Goal: Task Accomplishment & Management: Use online tool/utility

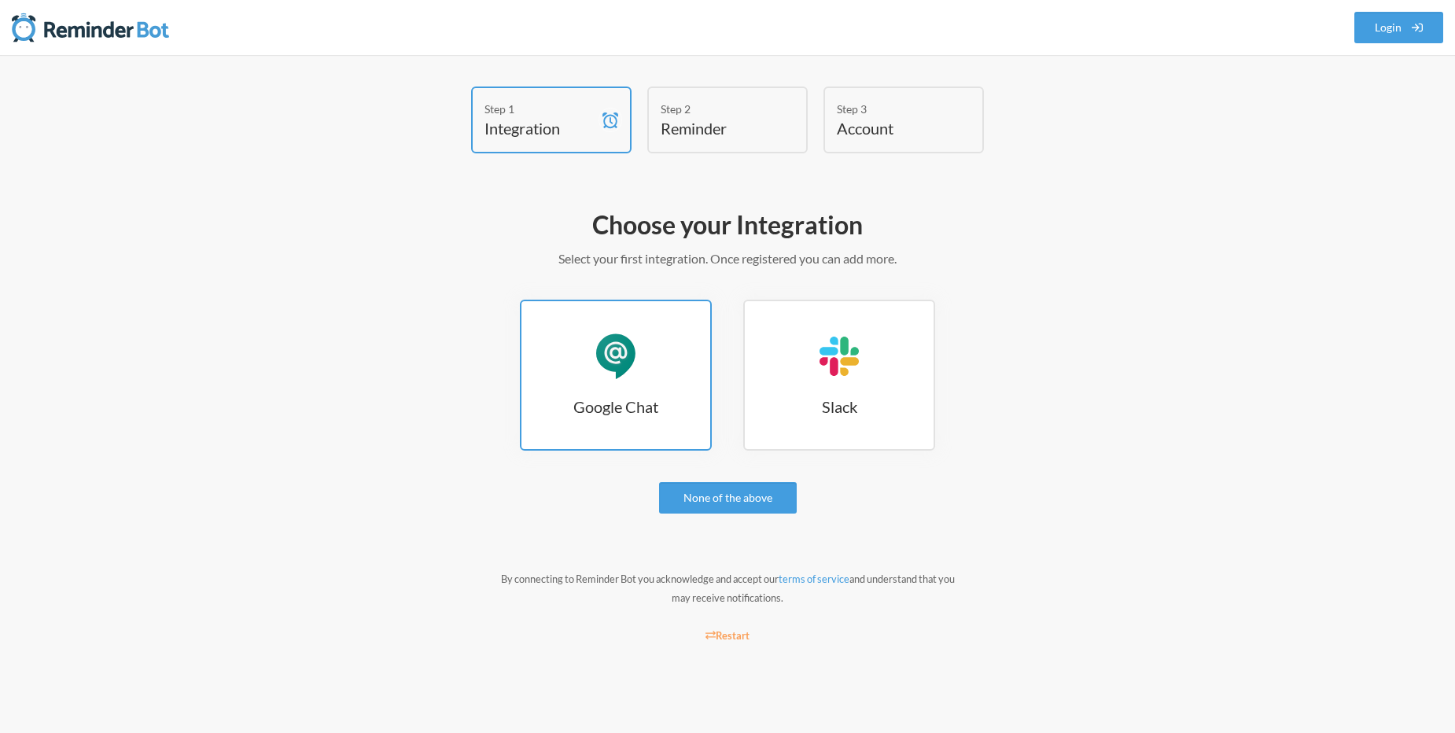
click at [624, 396] on h3 "Google Chat" at bounding box center [616, 407] width 189 height 22
click at [629, 376] on div "Google Chat" at bounding box center [615, 356] width 47 height 47
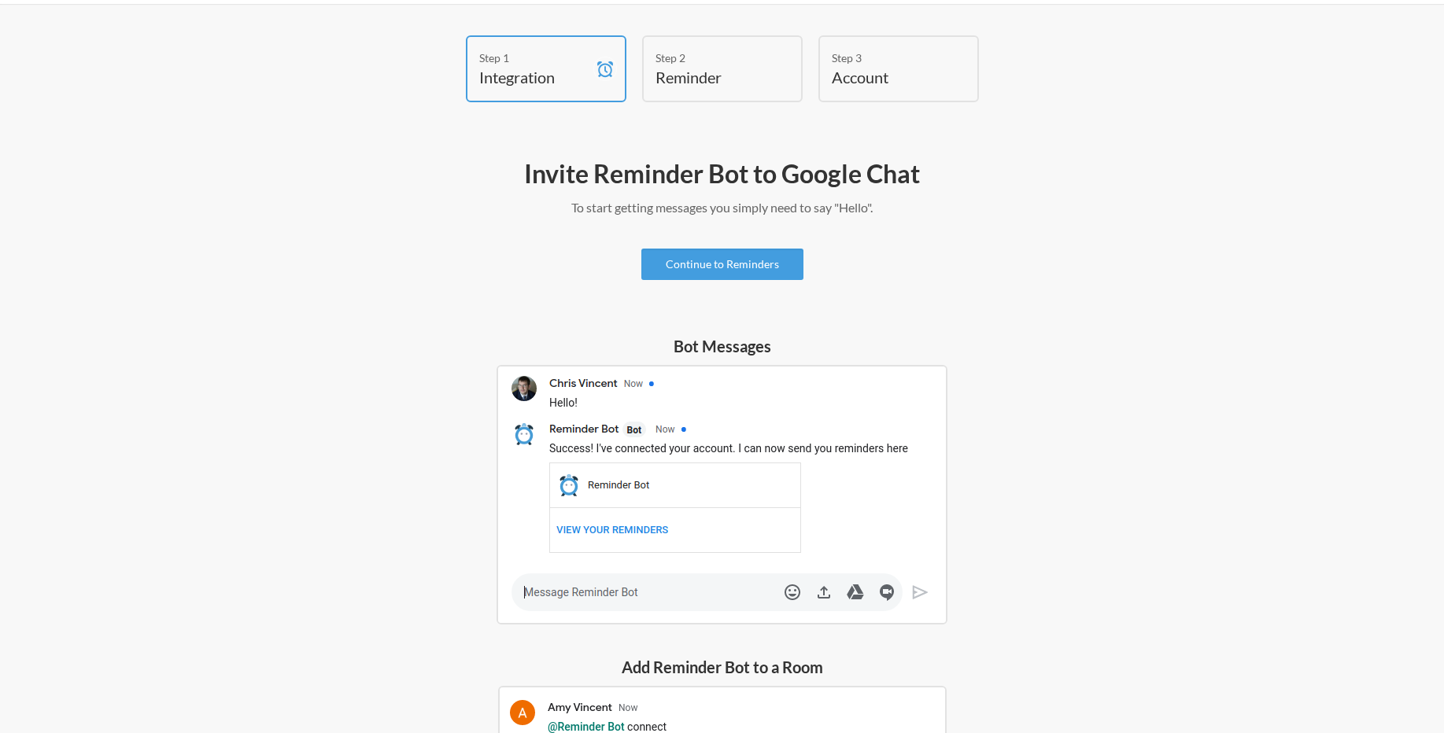
scroll to position [2, 0]
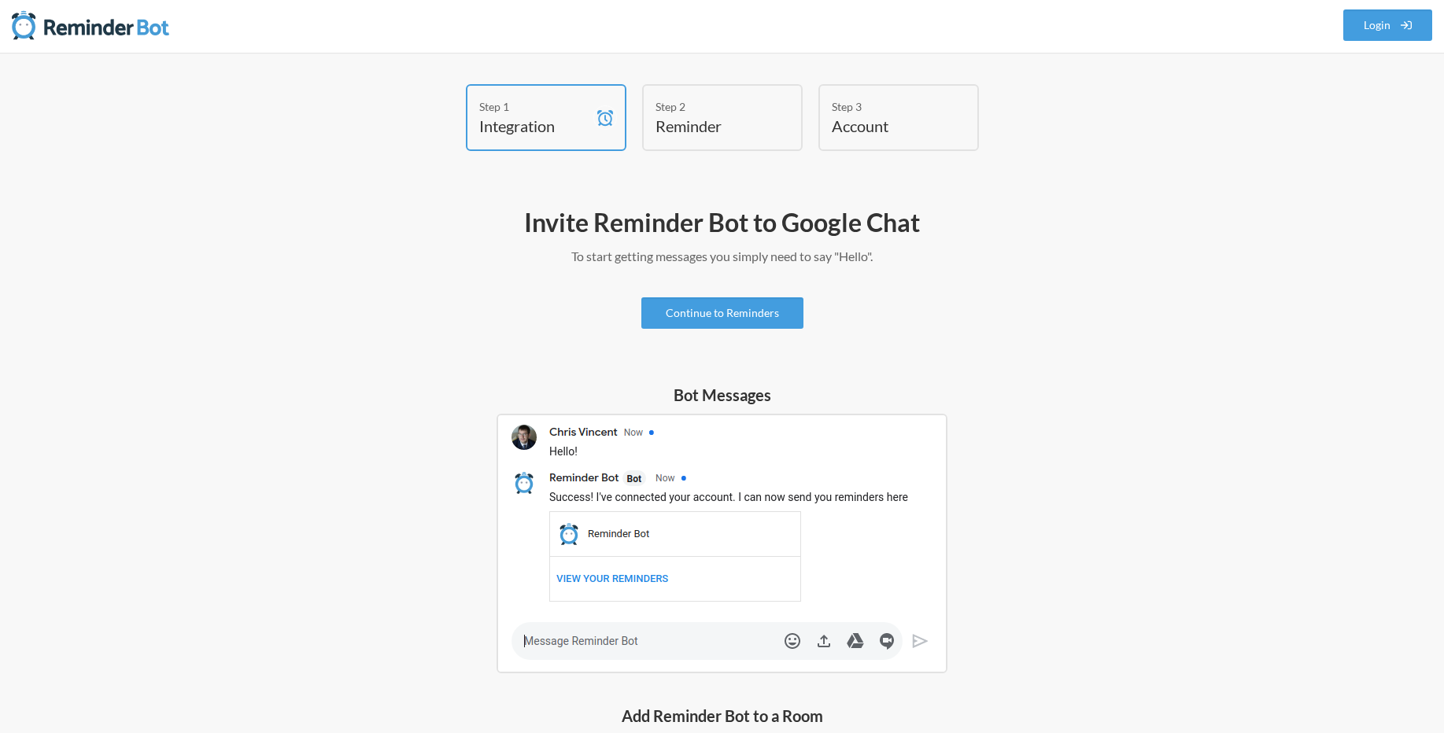
click at [382, 322] on div "Continue to Reminders" at bounding box center [722, 312] width 913 height 31
click at [1075, 376] on div "Invite Reminder Bot to Google Chat To start getting messages you simply need to…" at bounding box center [722, 638] width 913 height 881
click at [756, 313] on link "Continue to Reminders" at bounding box center [722, 312] width 162 height 31
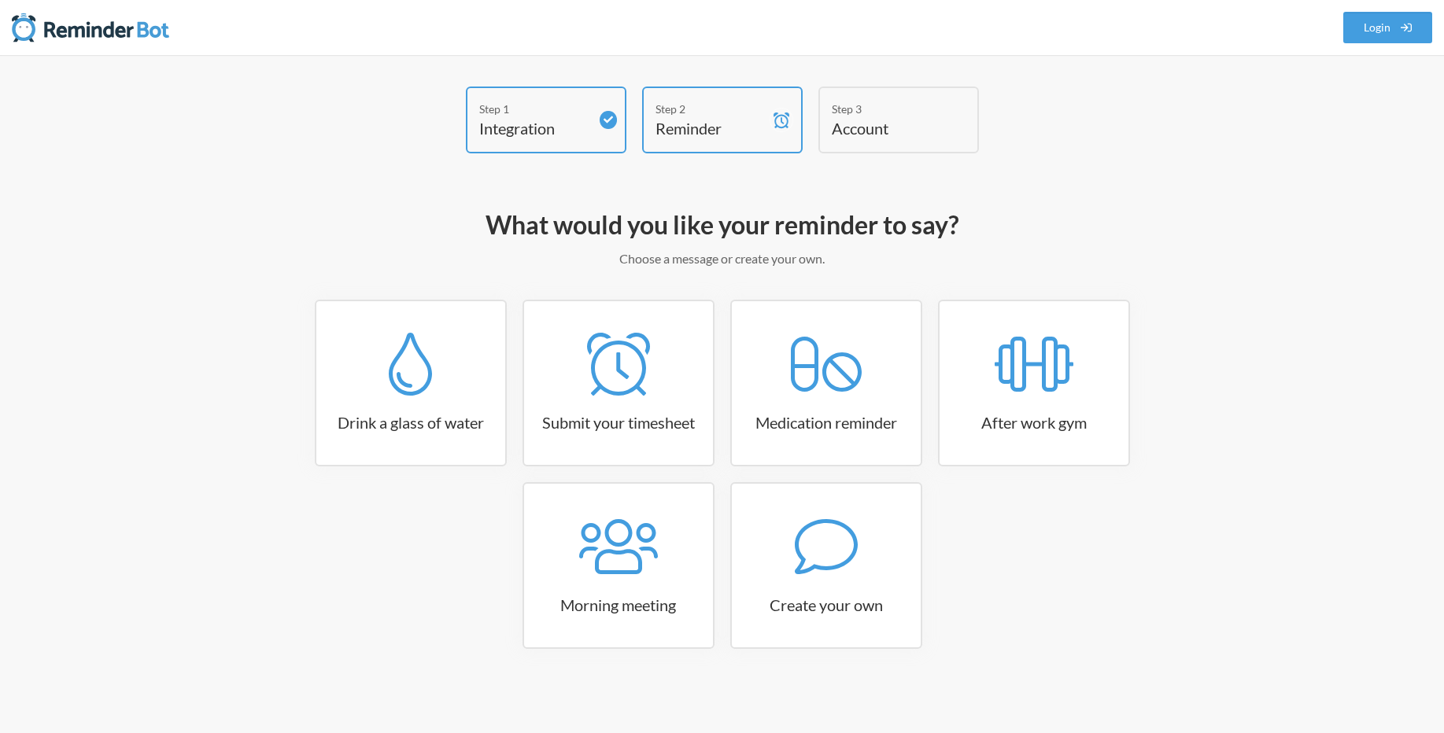
scroll to position [2, 0]
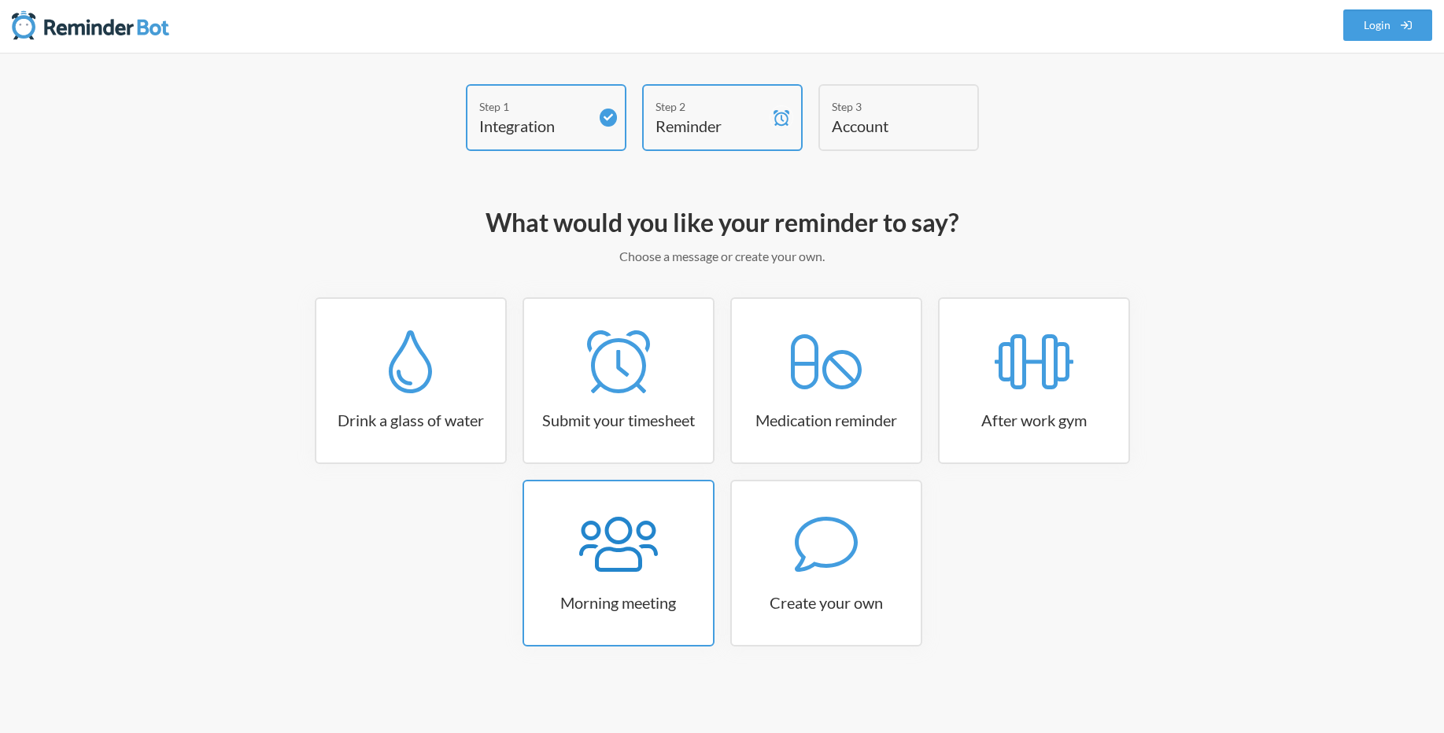
click at [654, 554] on icon at bounding box center [618, 544] width 79 height 55
select select "08:30:00"
select select "true"
select select "09:45:00"
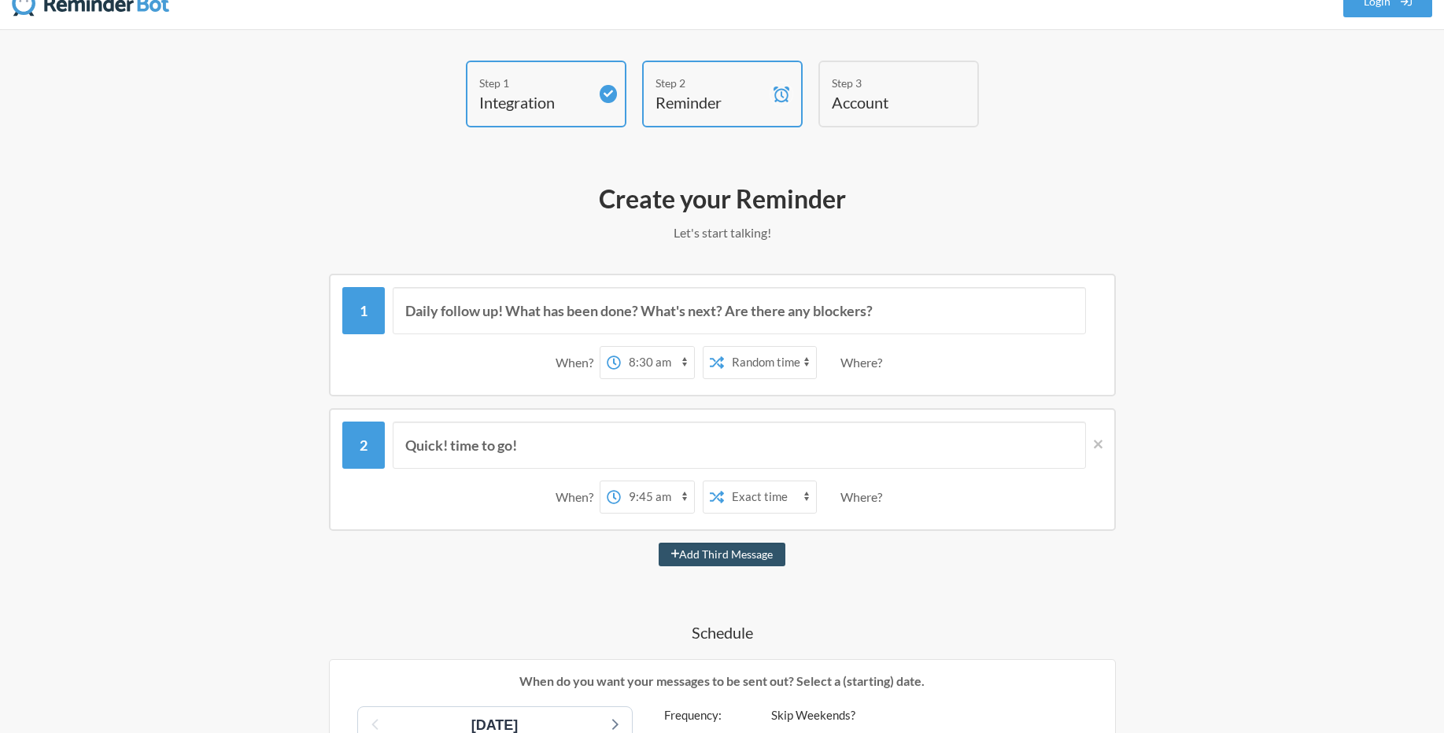
scroll to position [0, 0]
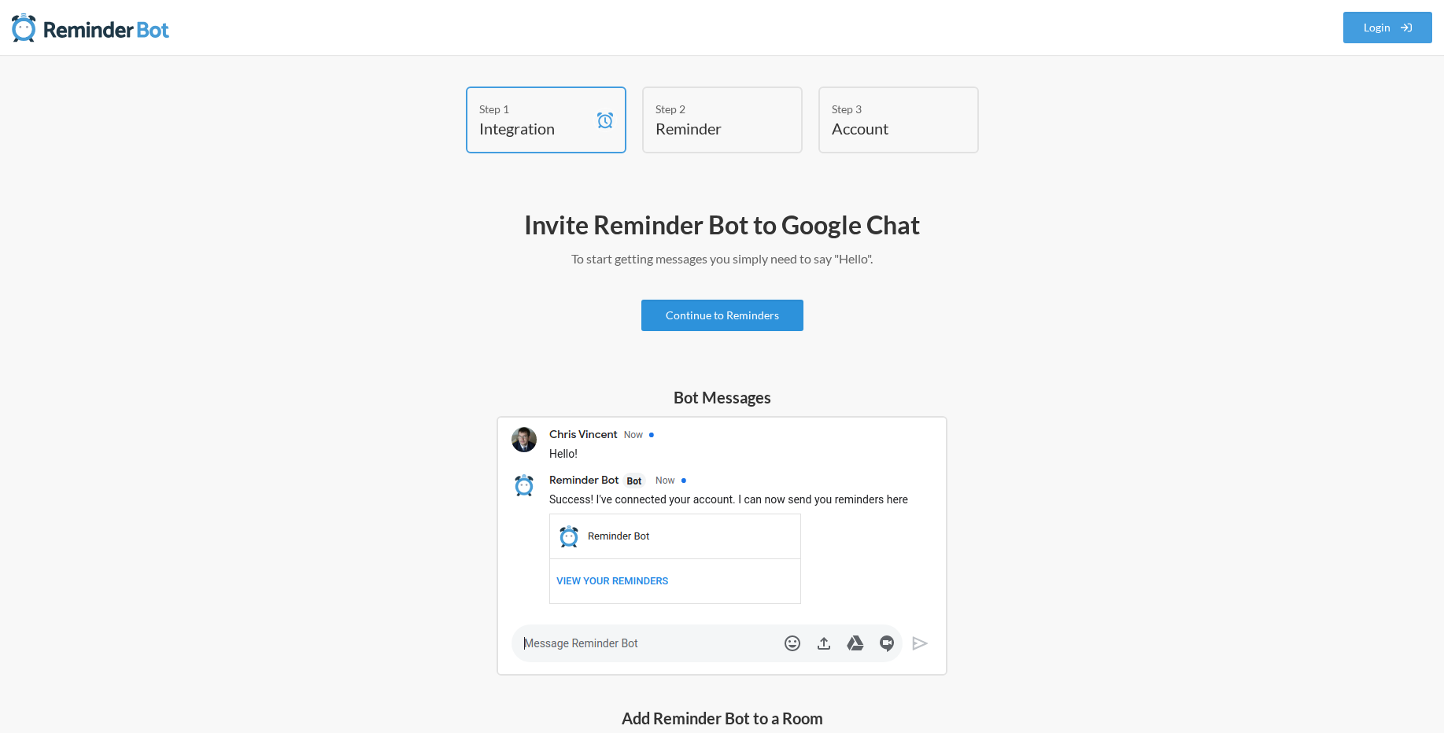
click at [721, 317] on link "Continue to Reminders" at bounding box center [722, 315] width 162 height 31
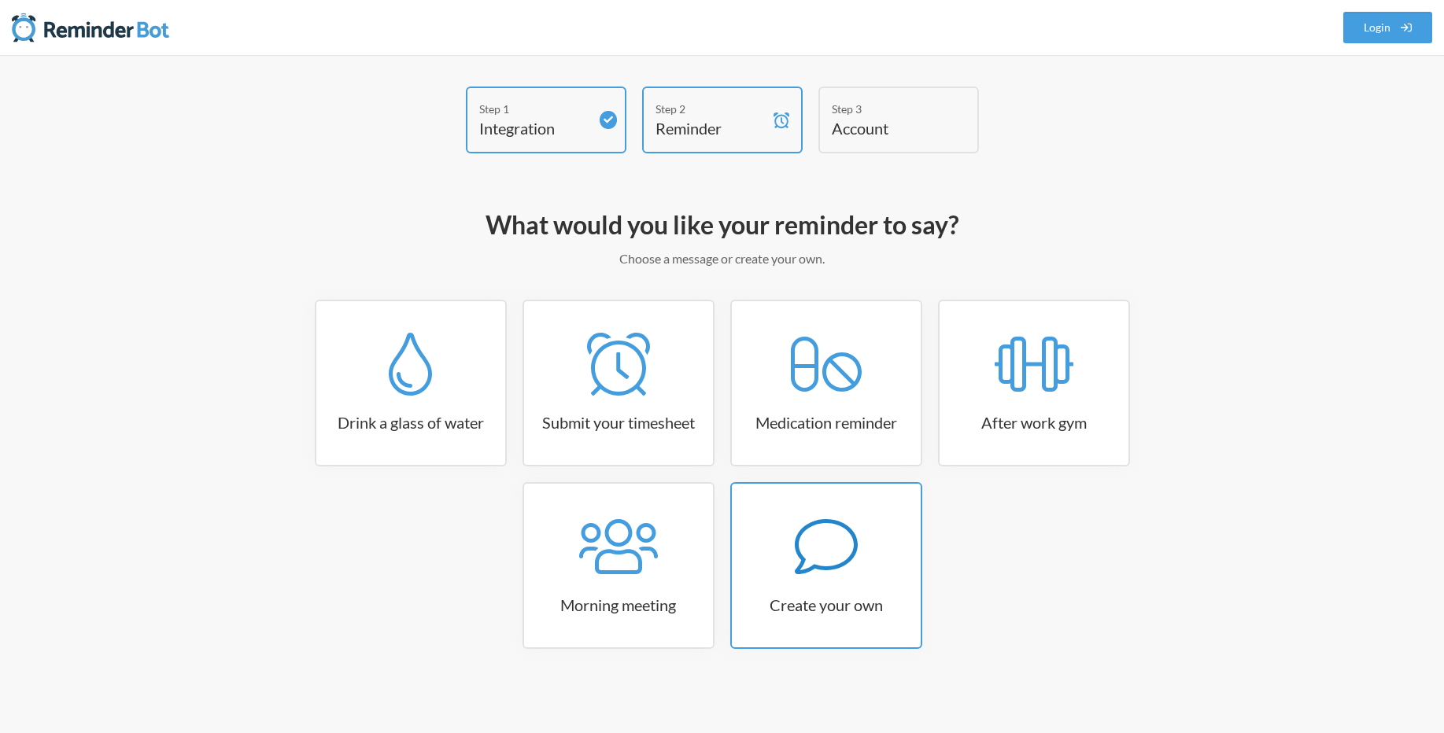
click at [840, 568] on icon at bounding box center [826, 546] width 63 height 63
select select "10:30:00"
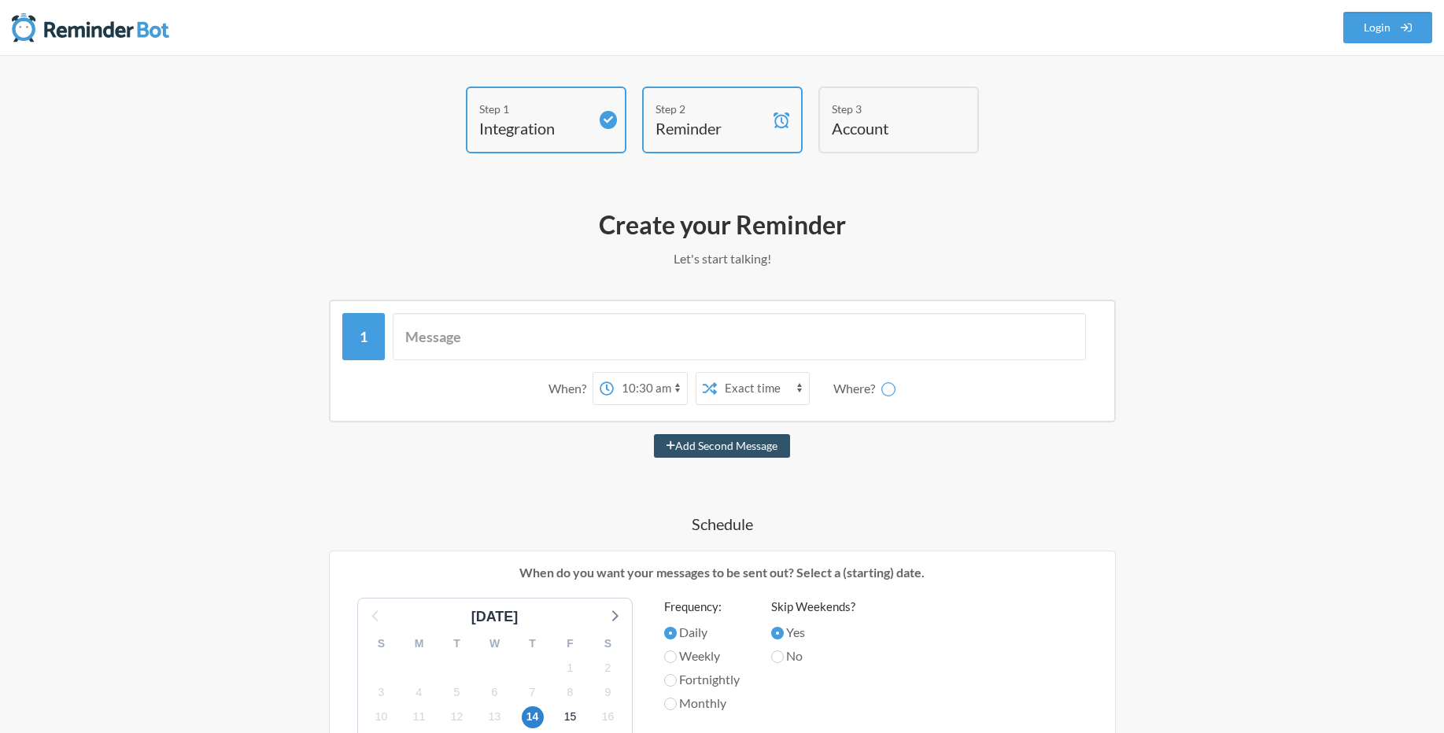
select select "spaces/AAAAdhMtc2s"
click at [533, 332] on input "text" at bounding box center [739, 336] width 693 height 47
type input "Daily report for Clickcar"
select select "10:15:00"
click at [553, 373] on select "12:00 am 12:15 am 12:30 am 12:45 am 1:00 am 1:15 am 1:30 am 1:45 am 2:00 am 2:1…" at bounding box center [588, 388] width 73 height 31
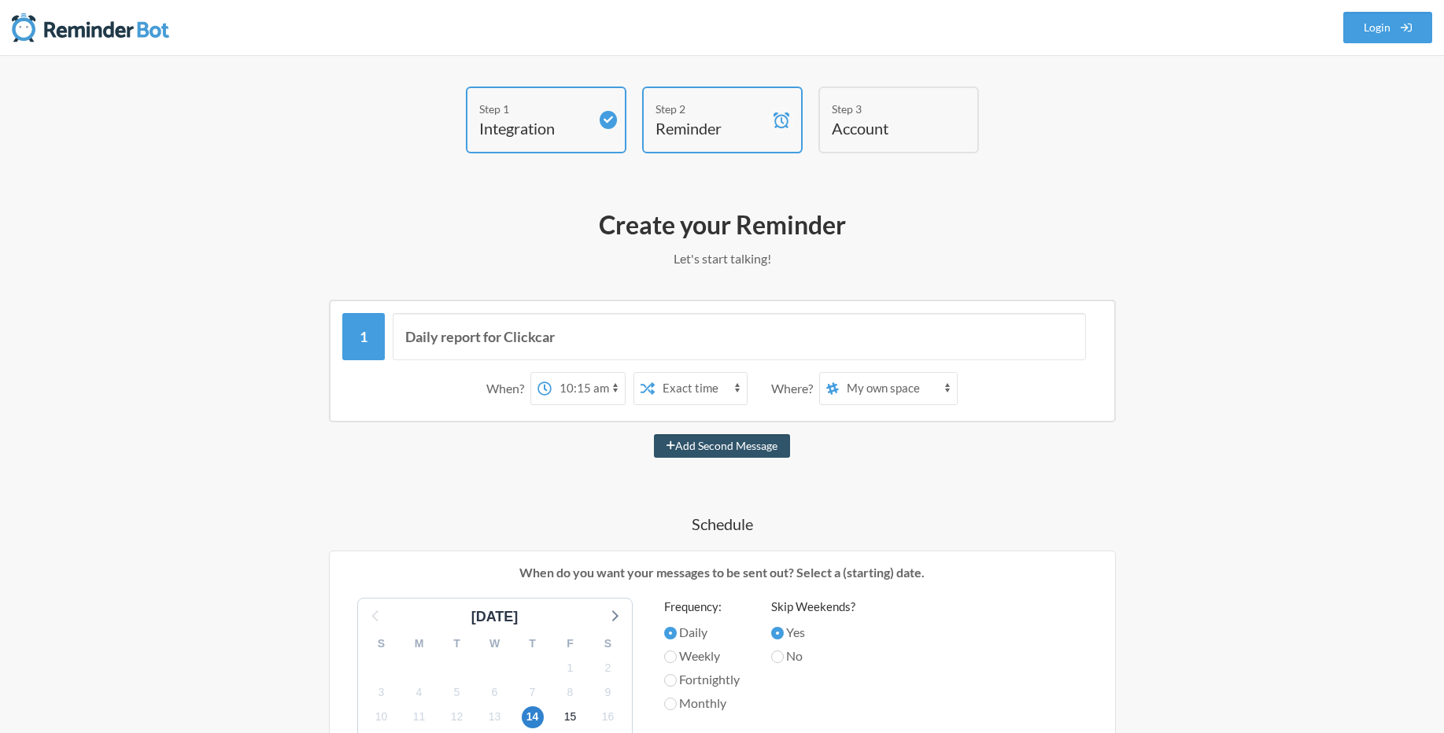
click at [723, 392] on select "Exact time Random time" at bounding box center [701, 388] width 92 height 31
click at [854, 382] on select "Hải Trần Thị Đỗ My own space" at bounding box center [898, 388] width 118 height 31
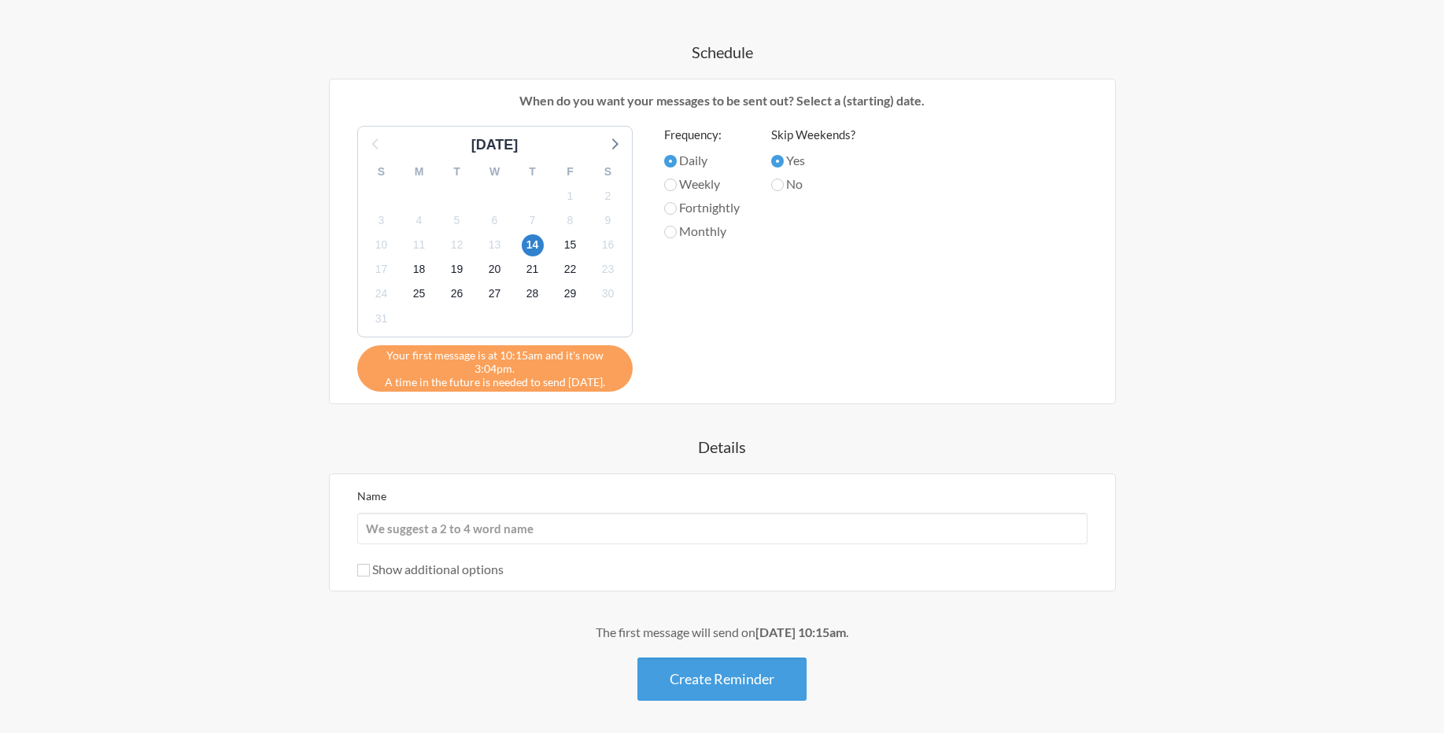
scroll to position [534, 0]
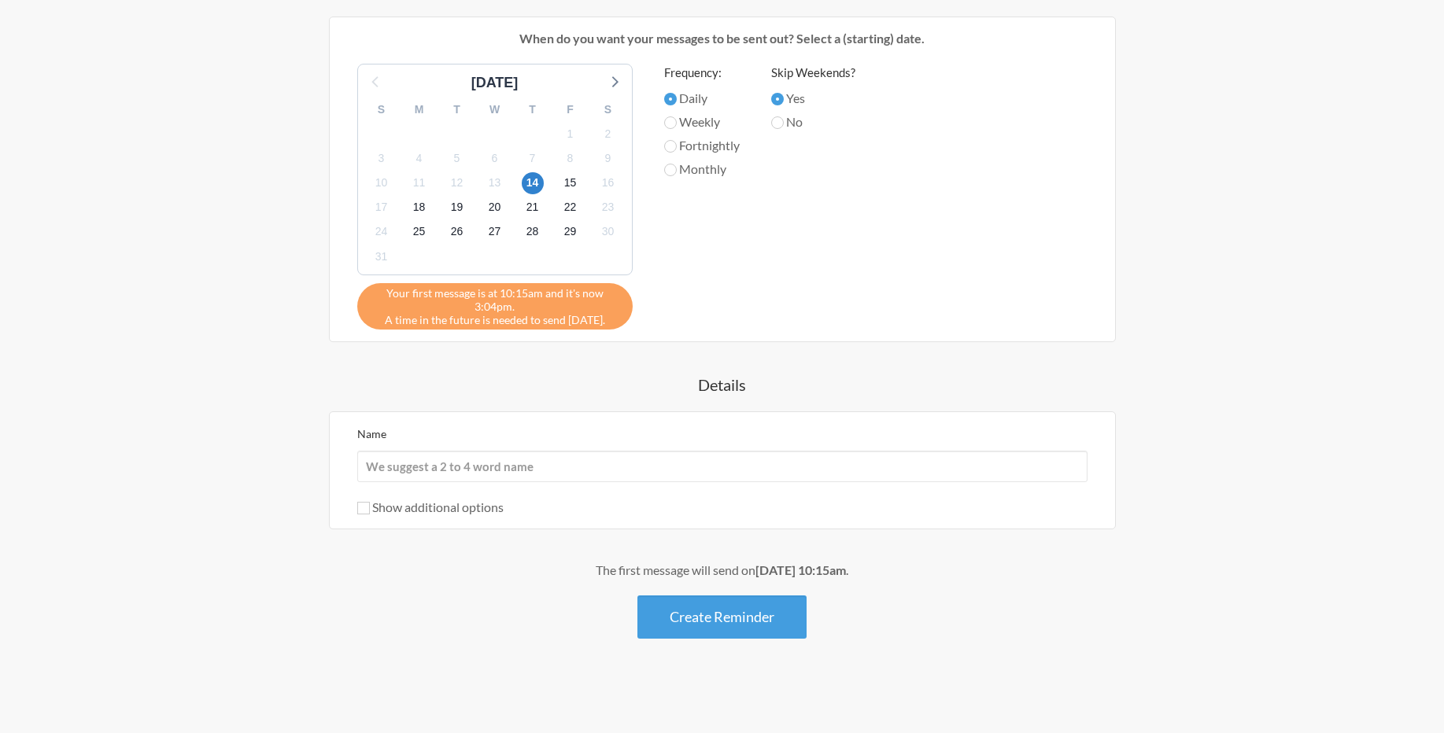
click at [355, 508] on div "Name Show additional options Hide this reminder from calendars Stop sending mes…" at bounding box center [722, 470] width 787 height 118
click at [362, 507] on input "Show additional options" at bounding box center [363, 508] width 13 height 13
checkbox input "true"
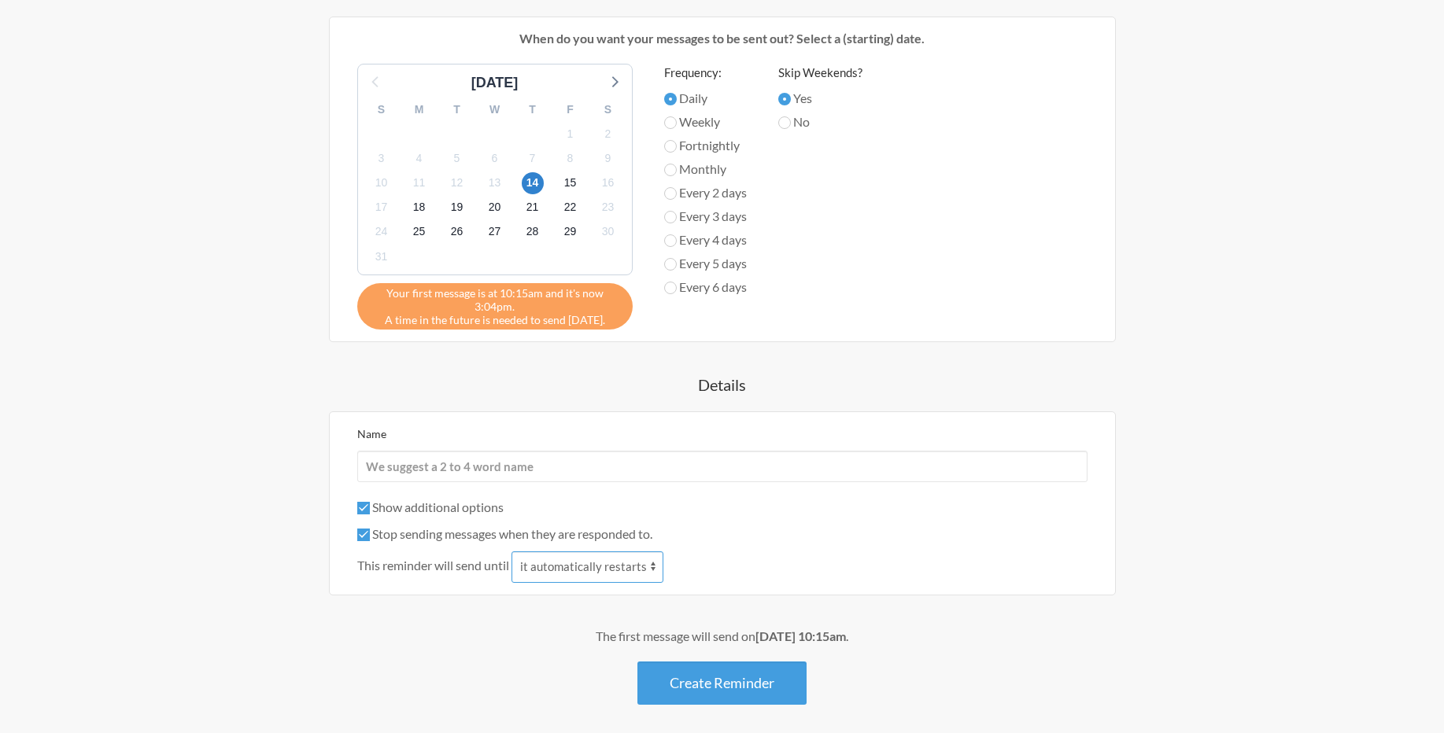
drag, startPoint x: 580, startPoint y: 564, endPoint x: 449, endPoint y: 602, distance: 135.9
click at [449, 602] on div "Daily report for Clickcar When? 12:00 am 12:15 am 12:30 am 12:45 am 1:00 am 1:1…" at bounding box center [722, 235] width 913 height 939
click at [626, 470] on input "Name" at bounding box center [722, 466] width 730 height 31
type input "Report =))))))))))))"
click at [703, 692] on button "Create Reminder" at bounding box center [721, 683] width 169 height 43
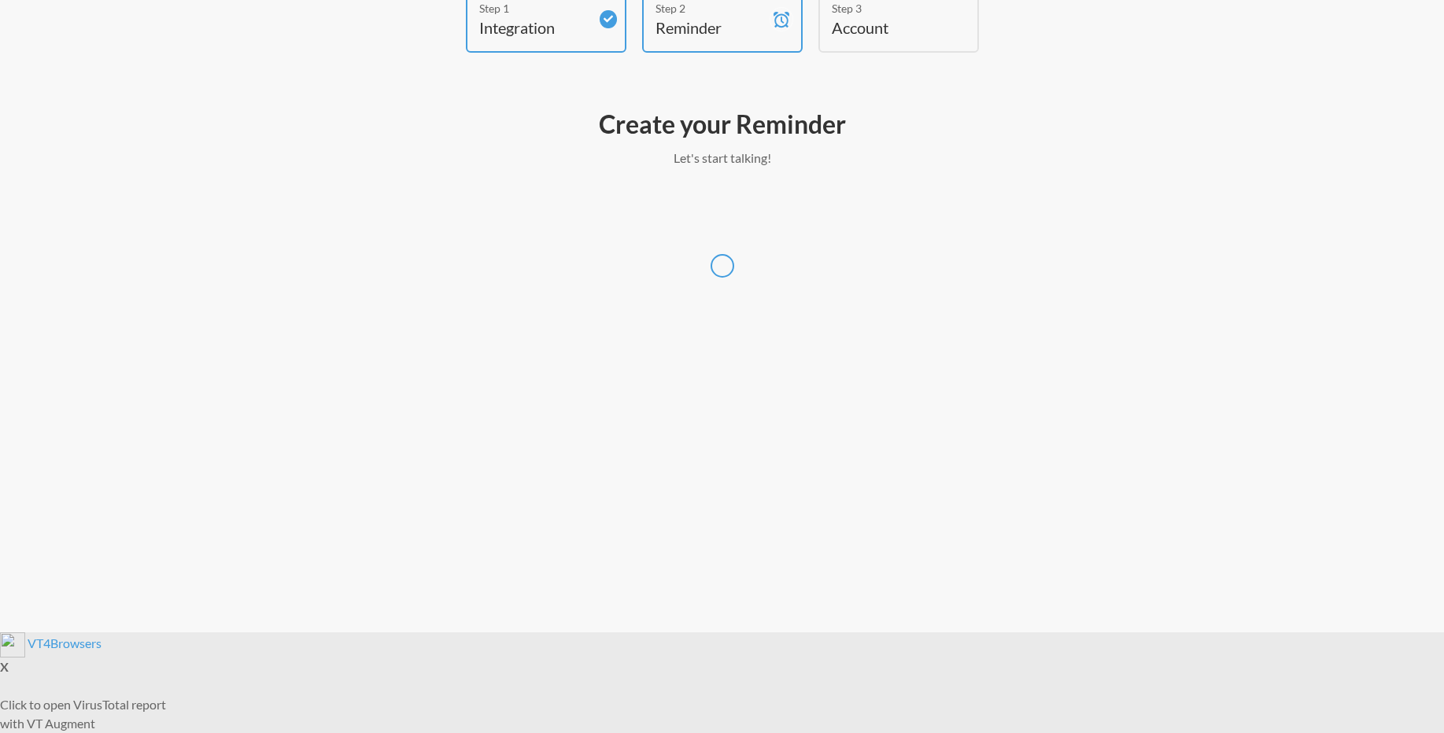
scroll to position [0, 0]
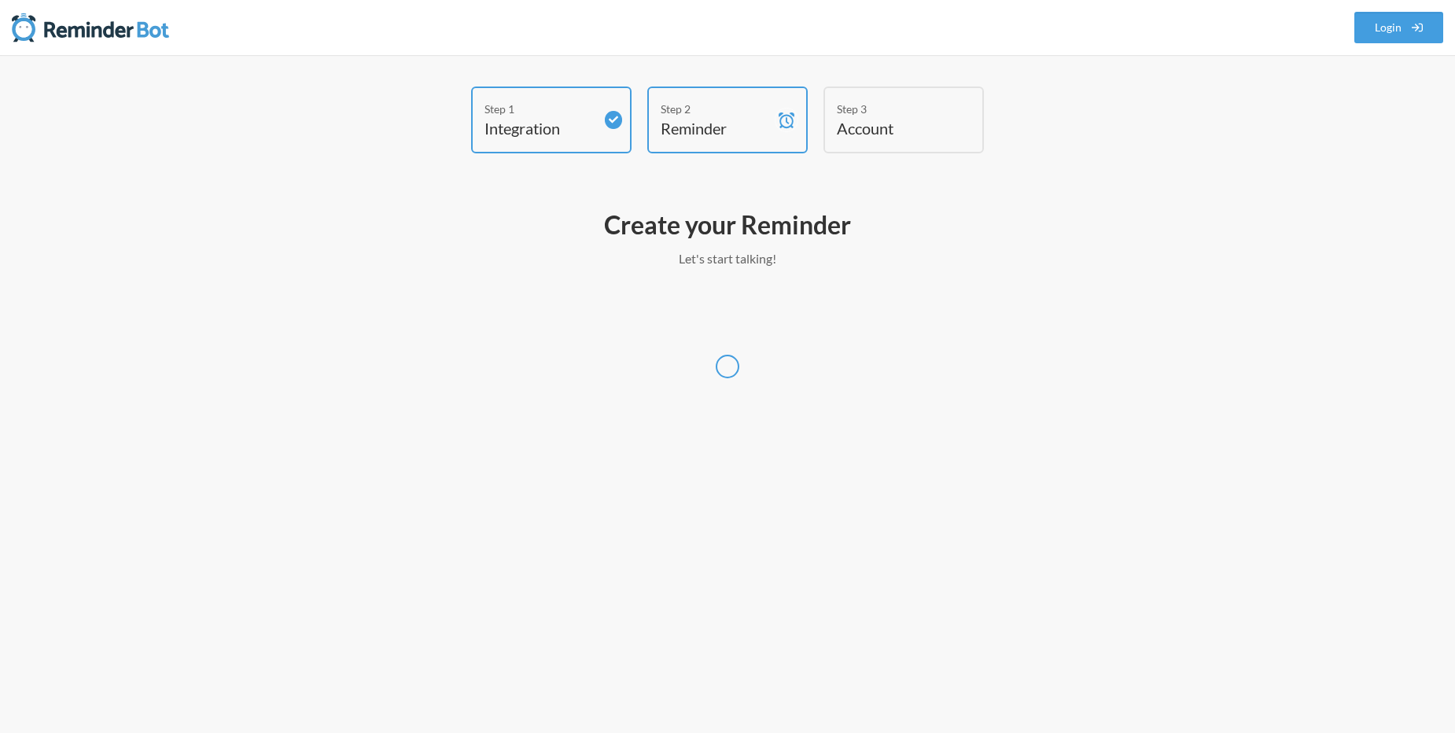
select select "UTC"
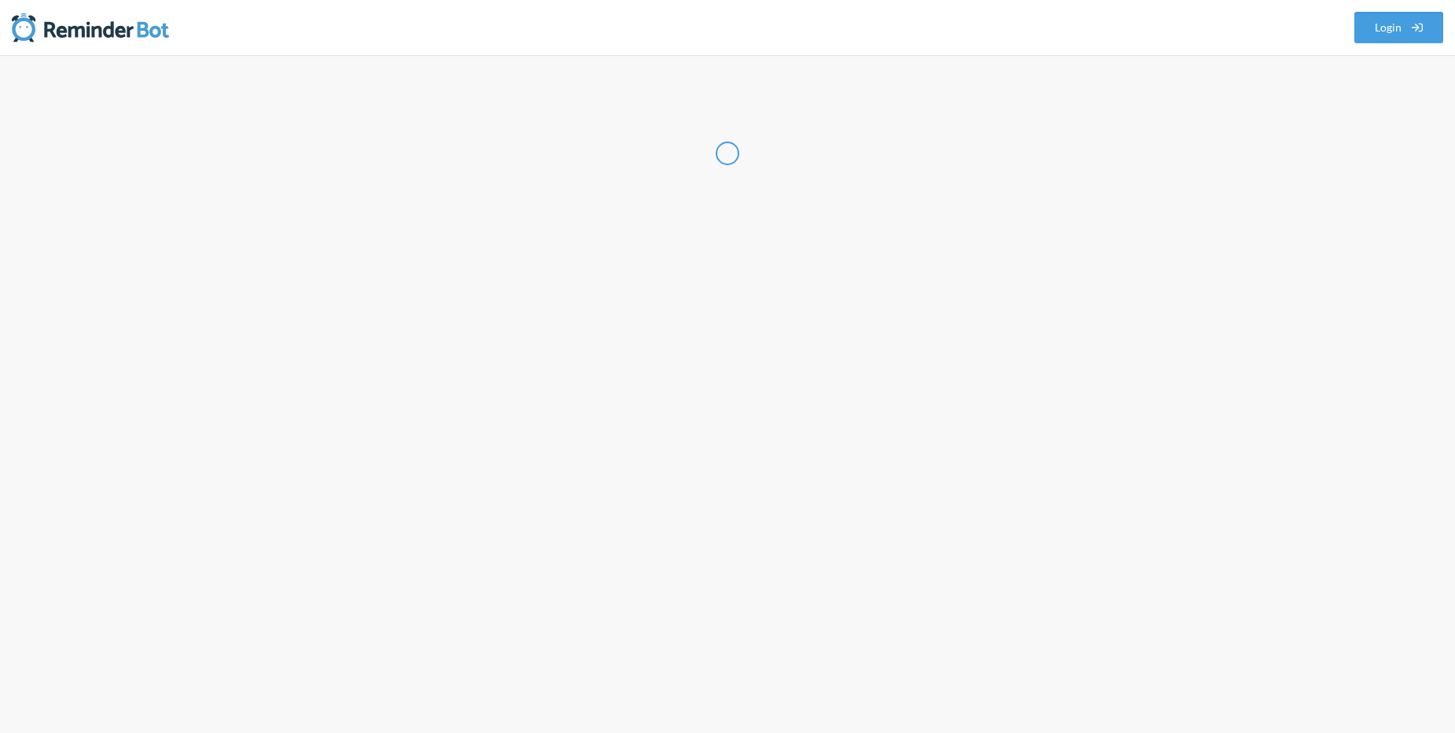
select select "VN"
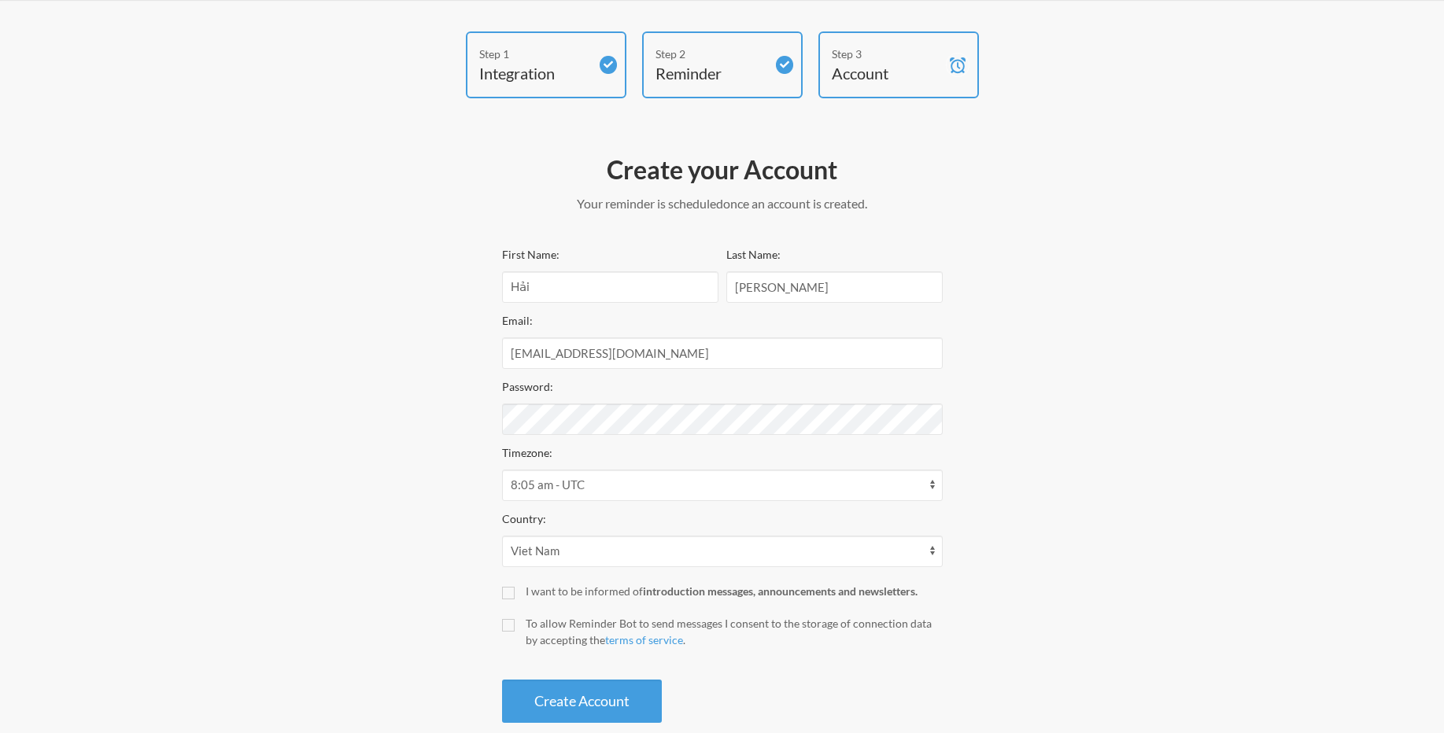
scroll to position [84, 0]
